Goal: Check status: Check status

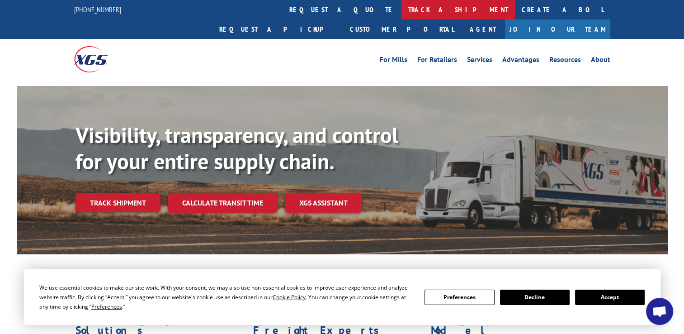
click at [402, 12] on link "track a shipment" at bounding box center [459, 9] width 114 height 19
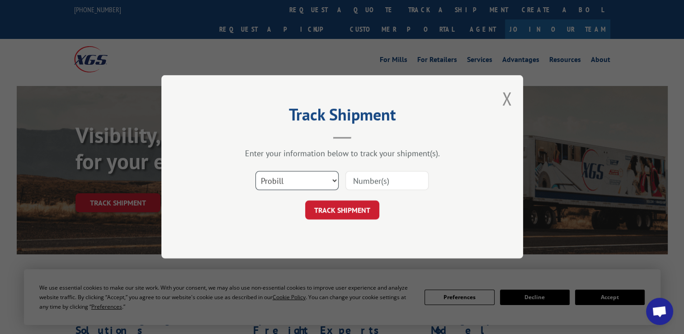
click at [280, 187] on select "Select category... Probill BOL PO" at bounding box center [297, 180] width 83 height 19
select select "bol"
click at [256, 171] on select "Select category... Probill BOL PO" at bounding box center [297, 180] width 83 height 19
click at [404, 176] on input at bounding box center [386, 180] width 83 height 19
paste input "7080698"
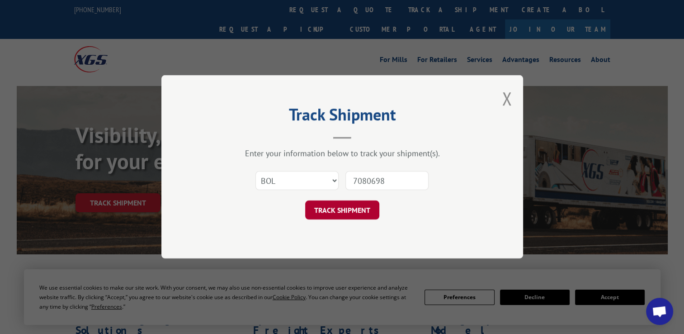
type input "7080698"
click at [351, 207] on button "TRACK SHIPMENT" at bounding box center [342, 210] width 74 height 19
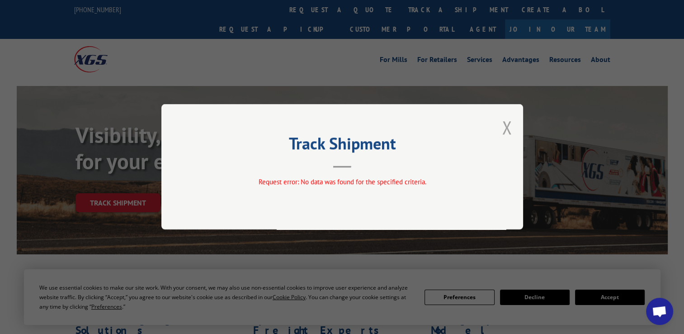
click at [504, 127] on button "Close modal" at bounding box center [507, 127] width 10 height 24
